Goal: Information Seeking & Learning: Check status

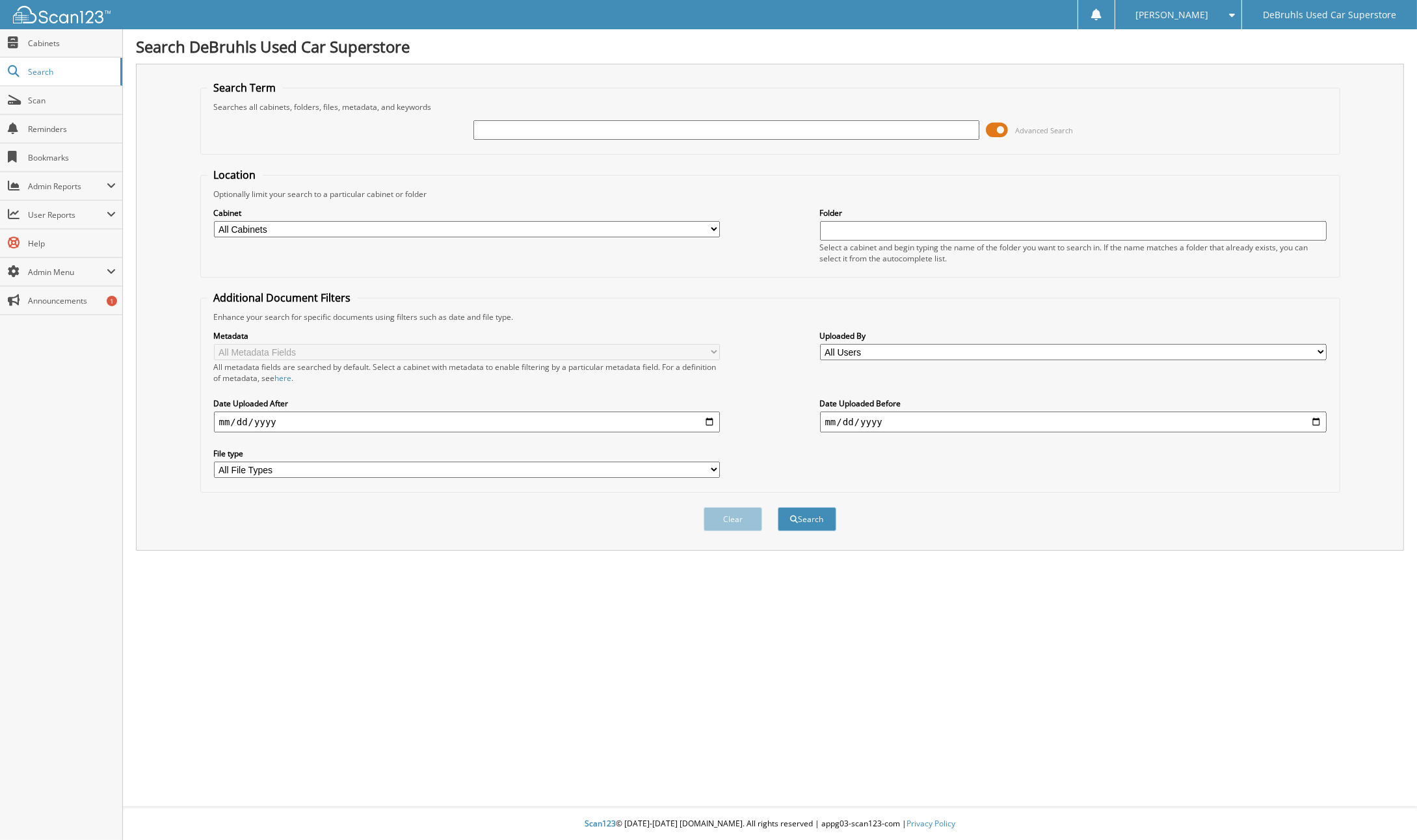
click at [656, 124] on input "text" at bounding box center [726, 131] width 506 height 20
type input "01064985"
click at [778, 507] on button "Search" at bounding box center [807, 519] width 58 height 24
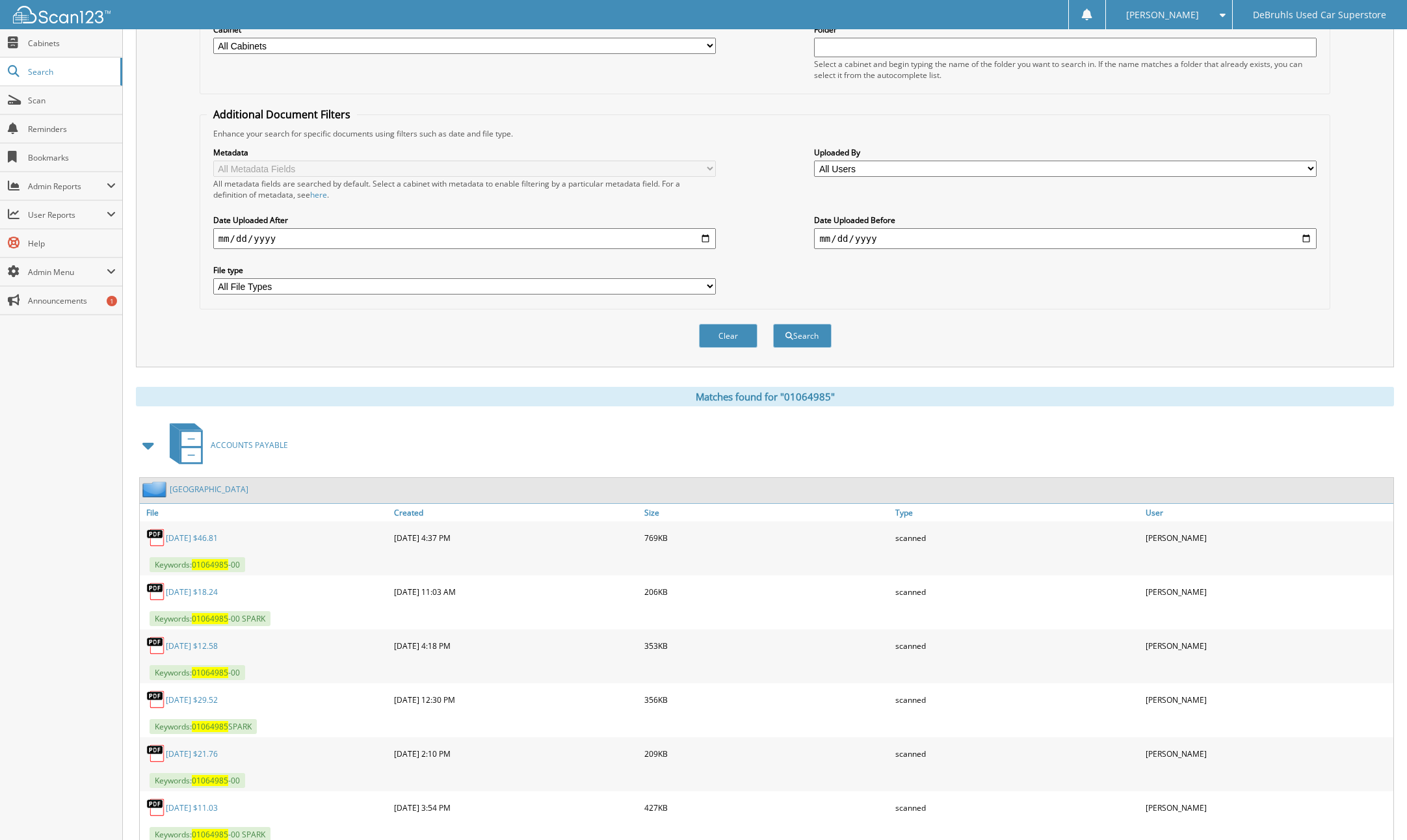
scroll to position [260, 0]
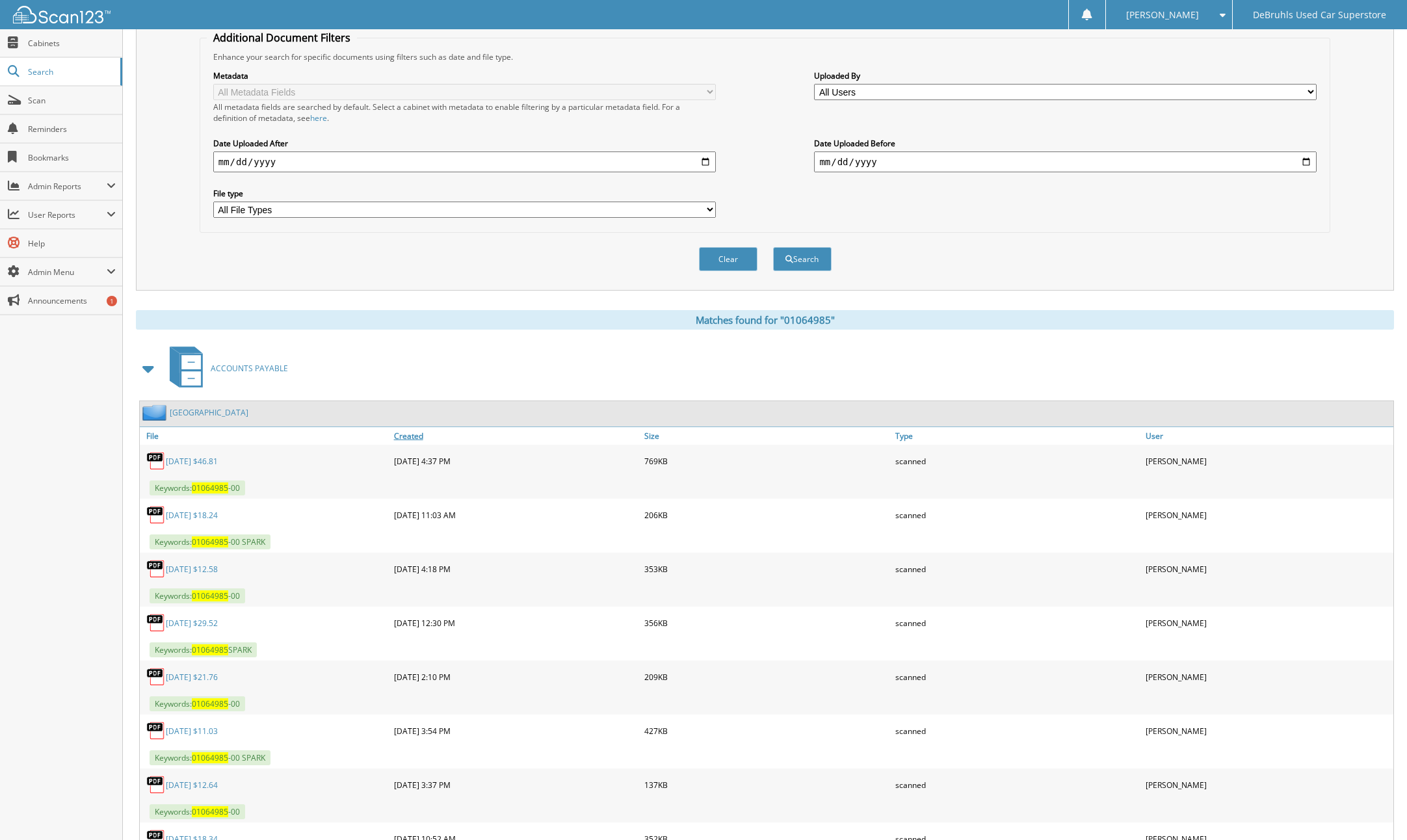
click at [415, 427] on link "Created" at bounding box center [516, 436] width 251 height 17
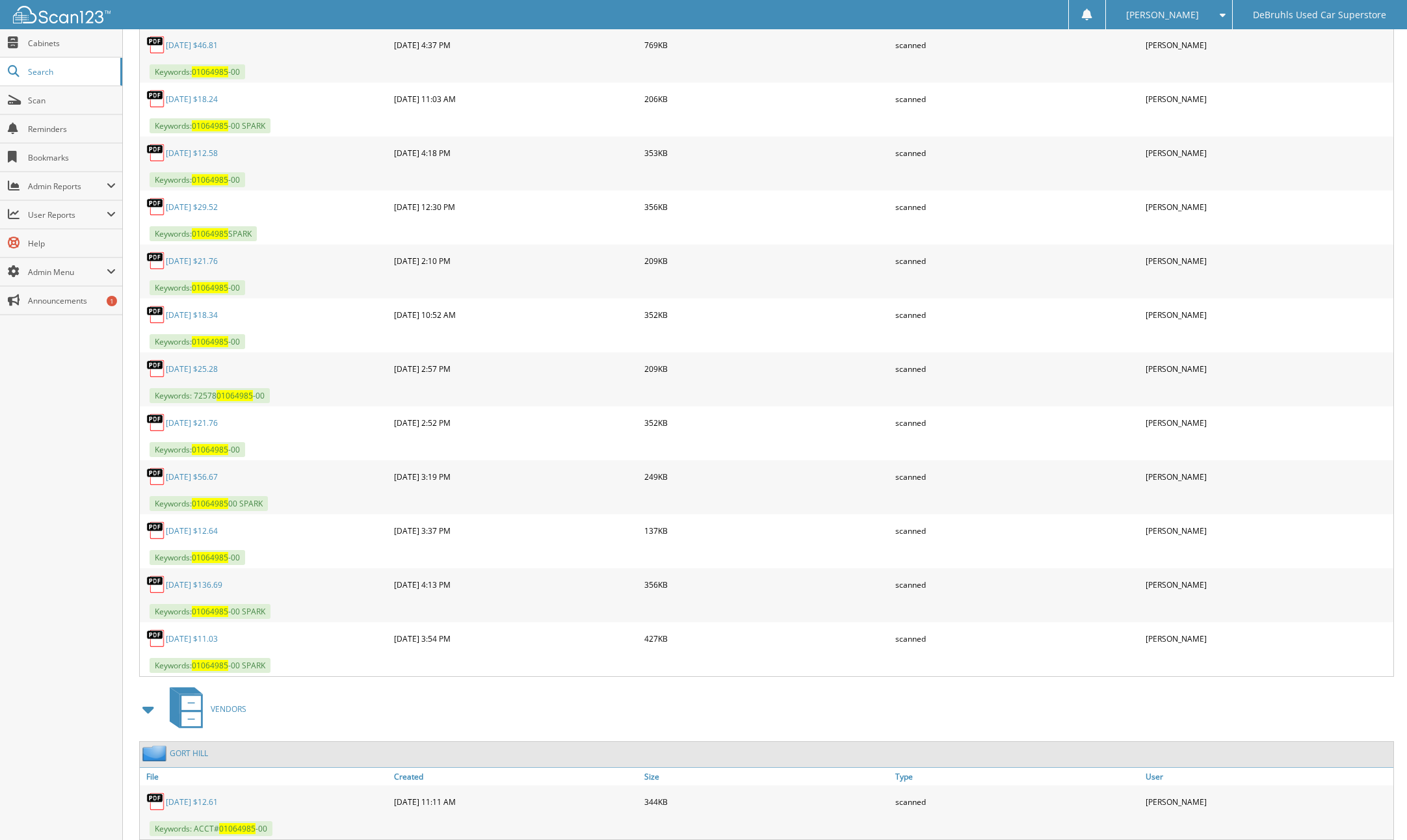
scroll to position [691, 0]
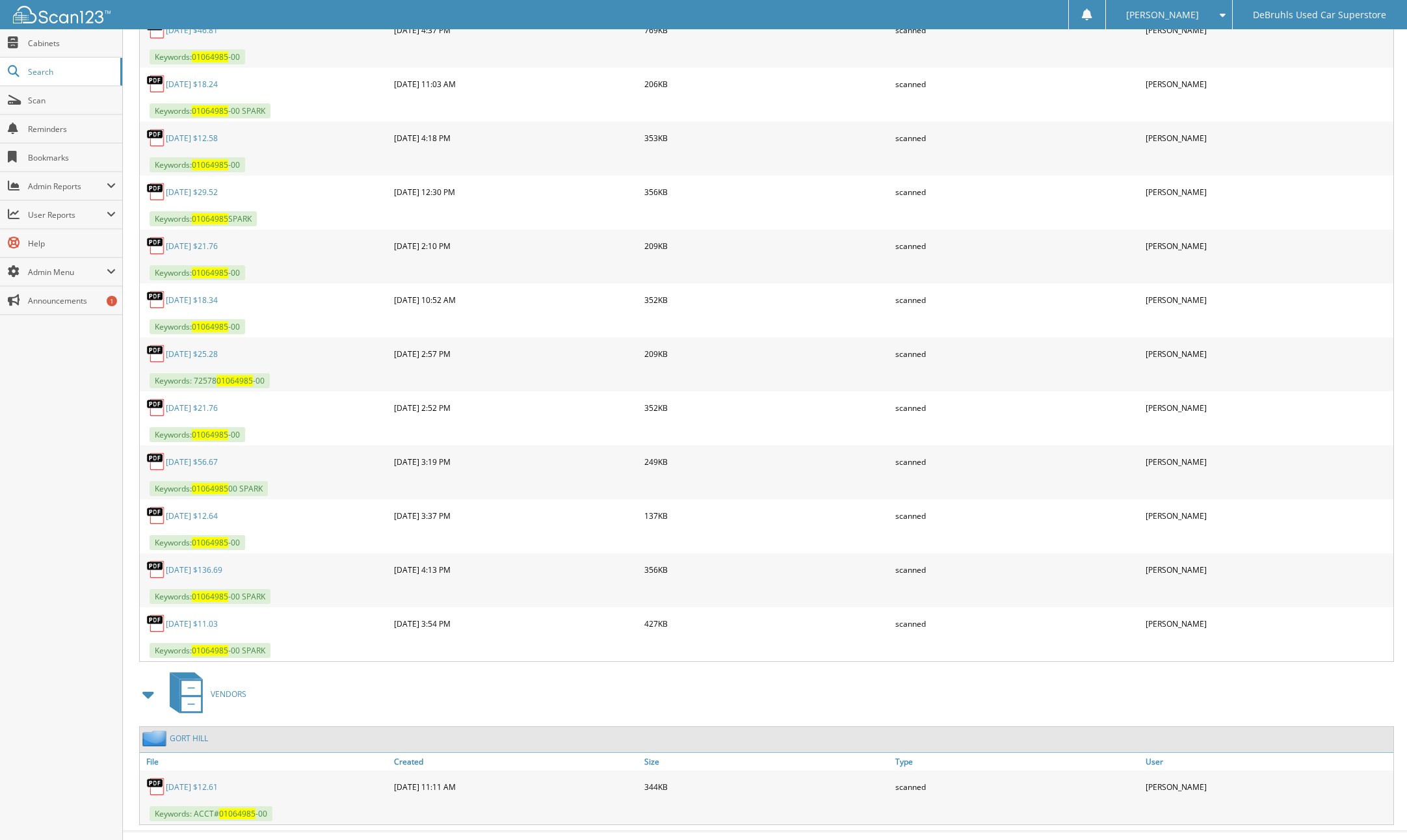
click at [197, 241] on link "[DATE] $21.76" at bounding box center [191, 246] width 52 height 11
click at [54, 116] on link "Reminders" at bounding box center [61, 129] width 122 height 28
